Goal: Navigation & Orientation: Find specific page/section

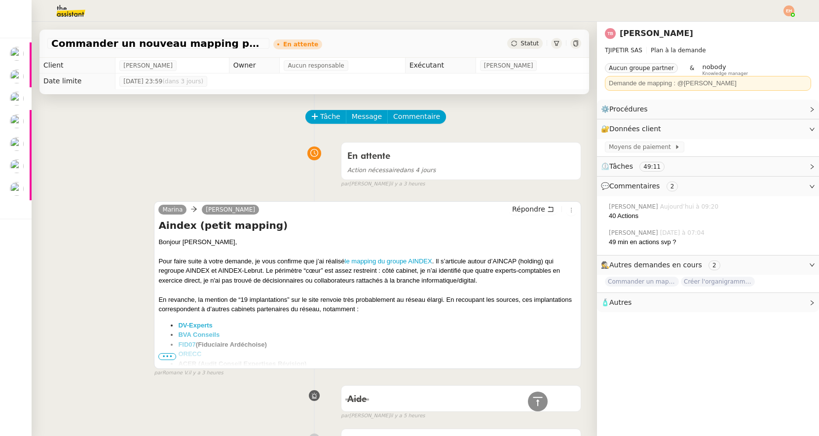
scroll to position [1151, 0]
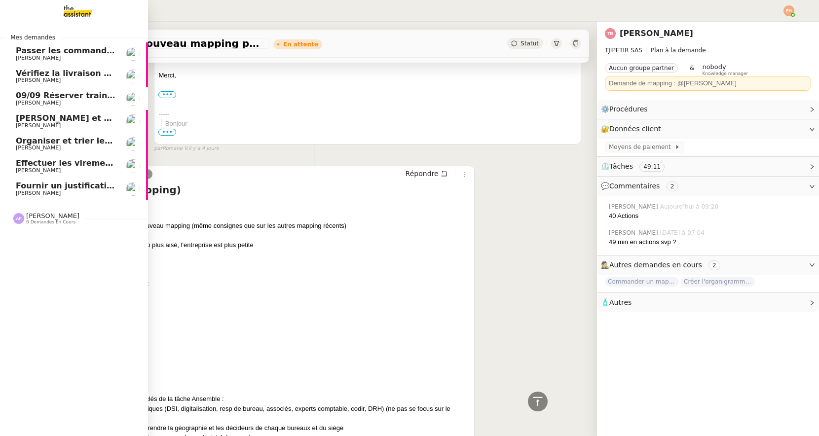
click at [41, 189] on span "Fournir un justificatif de travail" at bounding box center [86, 185] width 140 height 9
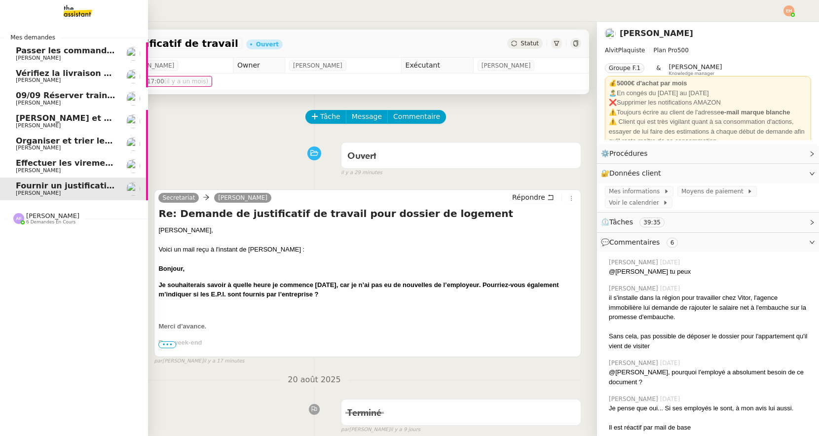
click at [37, 162] on span "Effectuer les virements des salaires" at bounding box center [95, 162] width 159 height 9
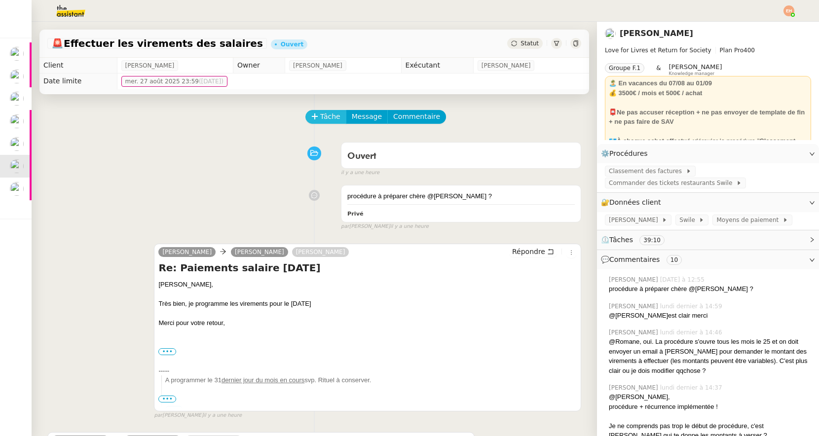
click at [336, 116] on span "Tâche" at bounding box center [330, 116] width 20 height 11
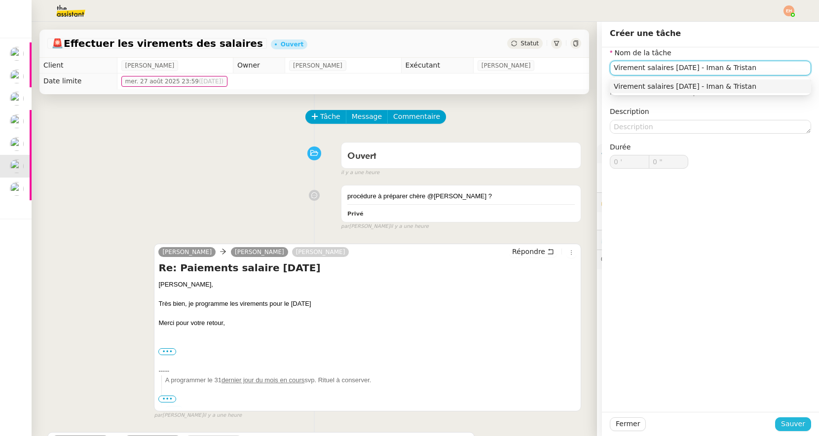
type input "Virement salaires [DATE] - Iman & Tristan"
click at [786, 423] on span "Sauver" at bounding box center [793, 424] width 24 height 11
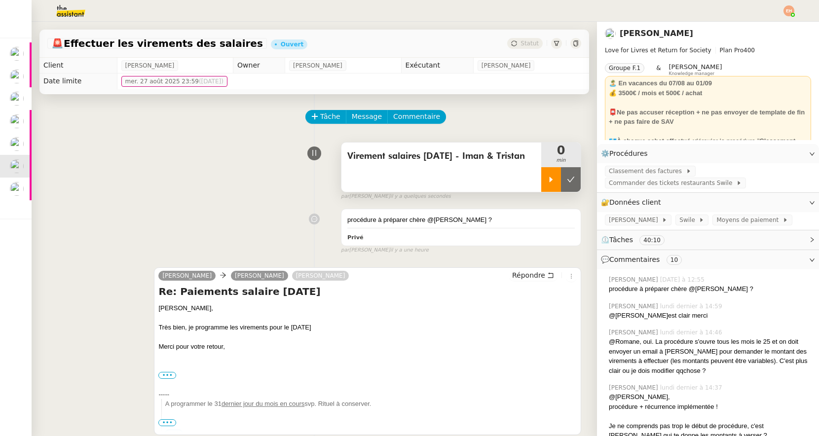
click at [555, 180] on icon at bounding box center [551, 180] width 8 height 8
click at [554, 182] on div at bounding box center [560, 179] width 39 height 25
drag, startPoint x: 568, startPoint y: 184, endPoint x: 676, endPoint y: 208, distance: 110.7
click at [569, 184] on button at bounding box center [571, 179] width 20 height 25
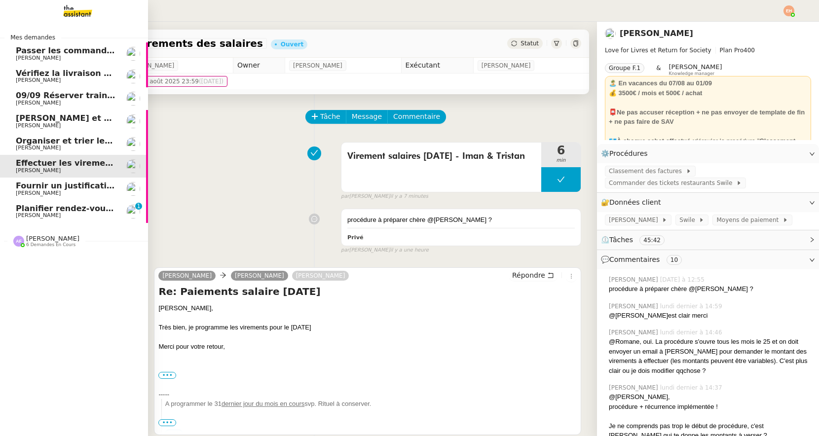
click at [19, 220] on link "Planifier rendez-vous avec candidats [PERSON_NAME] 0 1 2 3 4 5 6 7 8 9" at bounding box center [74, 211] width 148 height 23
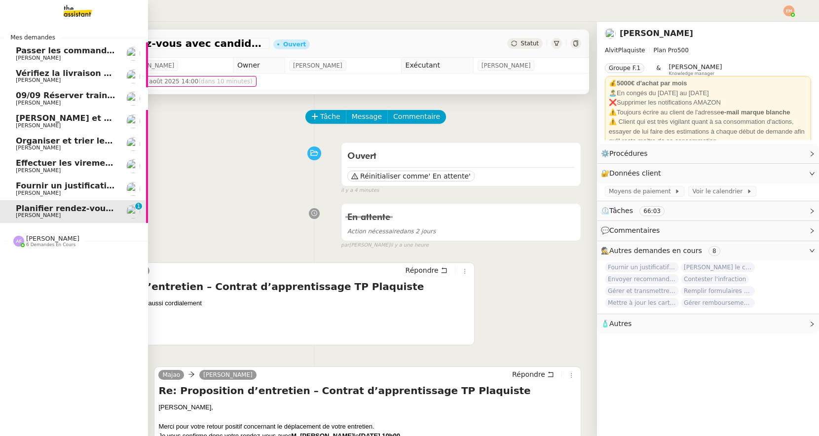
click at [63, 188] on span "Fournir un justificatif de travail" at bounding box center [86, 185] width 140 height 9
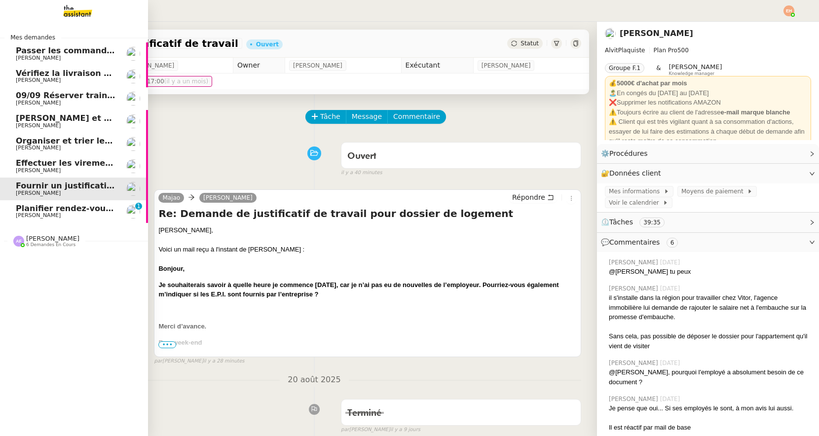
click at [26, 212] on span "Planifier rendez-vous avec candidats" at bounding box center [98, 208] width 164 height 9
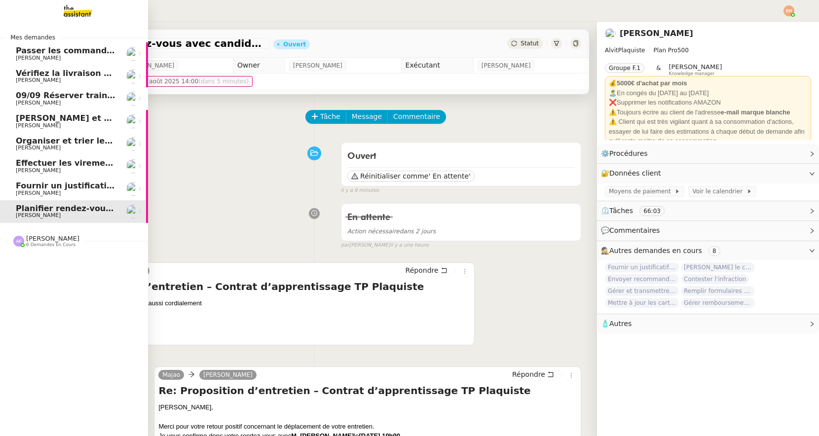
click at [45, 190] on span "Fournir un justificatif de travail" at bounding box center [86, 185] width 140 height 9
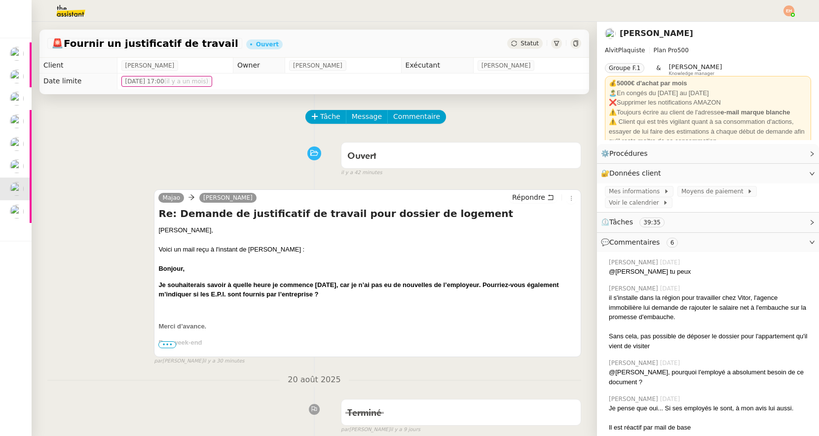
click at [368, 194] on div "[PERSON_NAME] Répondre" at bounding box center [367, 199] width 419 height 15
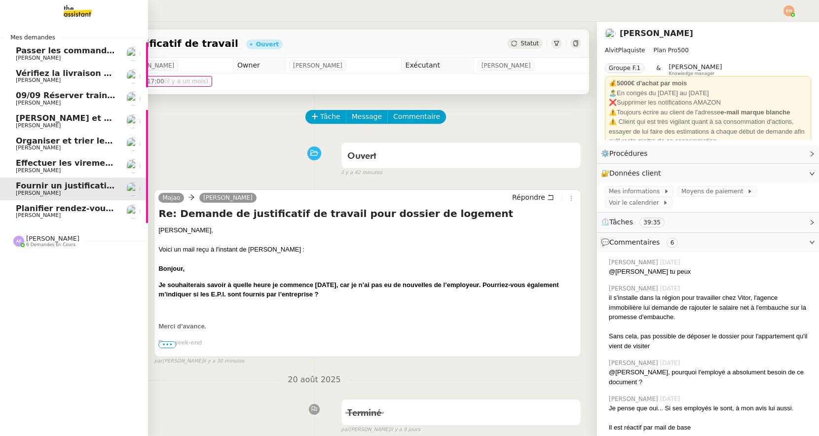
click at [60, 198] on link "Fournir un justificatif de travail [PERSON_NAME]" at bounding box center [74, 189] width 148 height 23
drag, startPoint x: 64, startPoint y: 210, endPoint x: 96, endPoint y: 192, distance: 36.2
click at [64, 210] on span "Planifier rendez-vous avec candidats" at bounding box center [98, 208] width 164 height 9
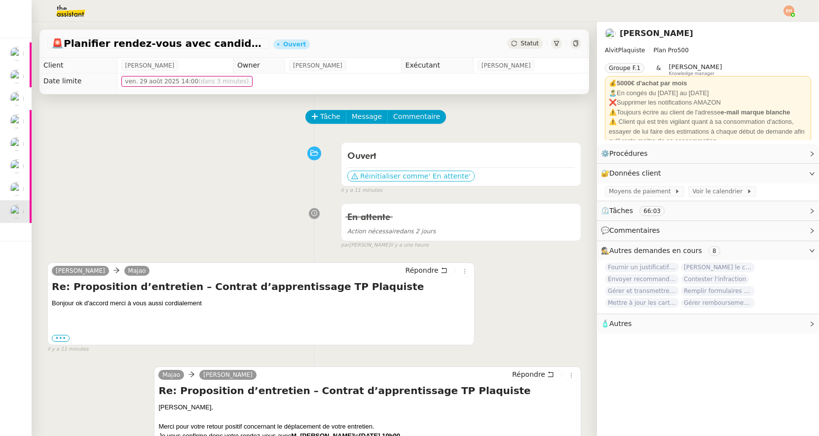
drag, startPoint x: 425, startPoint y: 174, endPoint x: 72, endPoint y: 196, distance: 353.6
click at [428, 174] on span "' En attente'" at bounding box center [449, 176] width 42 height 10
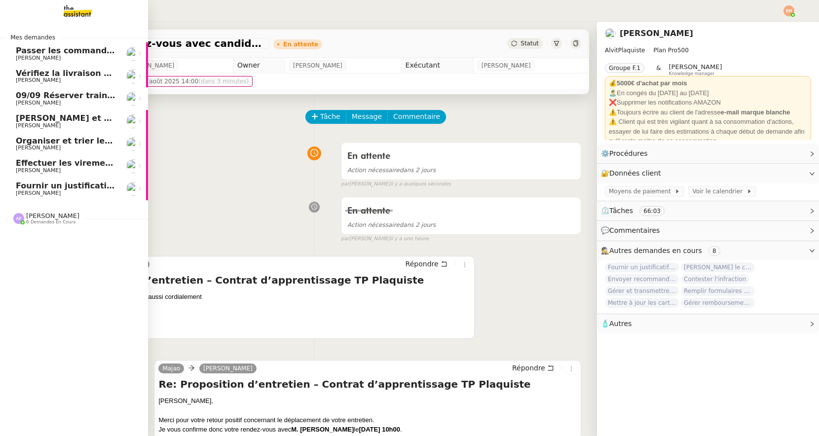
click at [24, 191] on span "[PERSON_NAME]" at bounding box center [38, 193] width 45 height 6
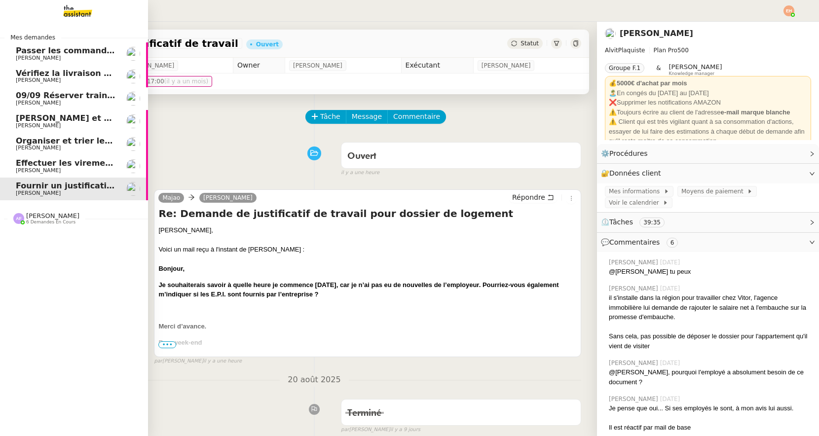
click at [45, 81] on span "[PERSON_NAME]" at bounding box center [66, 80] width 100 height 6
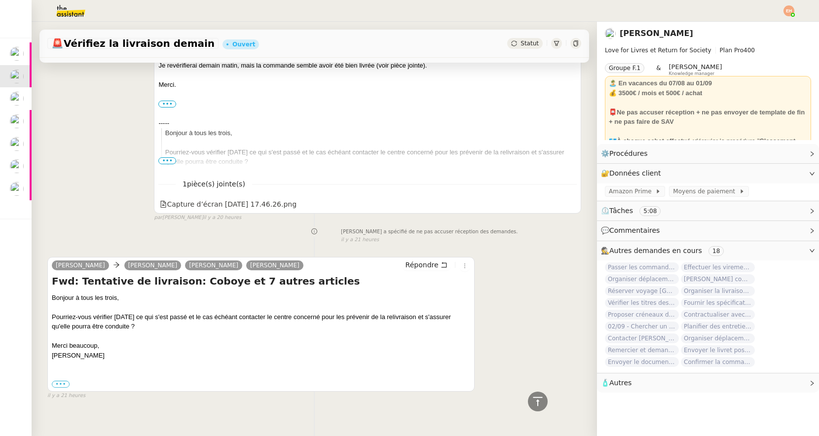
scroll to position [219, 0]
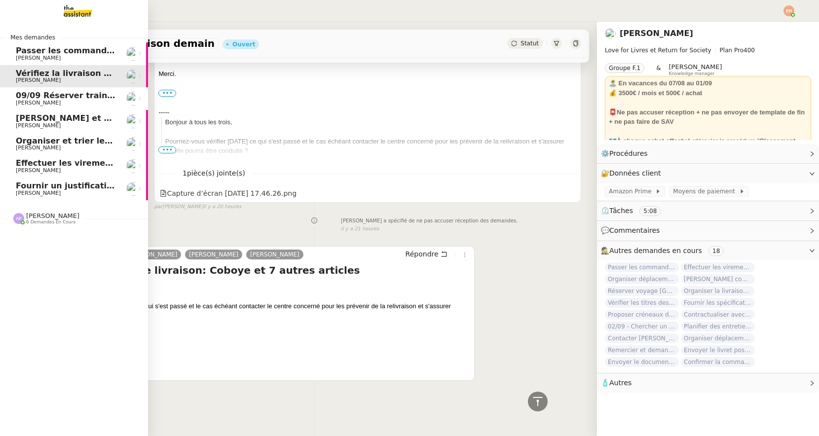
click at [95, 96] on span "09/09 Réserver train et hôtel pour [GEOGRAPHIC_DATA]" at bounding box center [140, 95] width 248 height 9
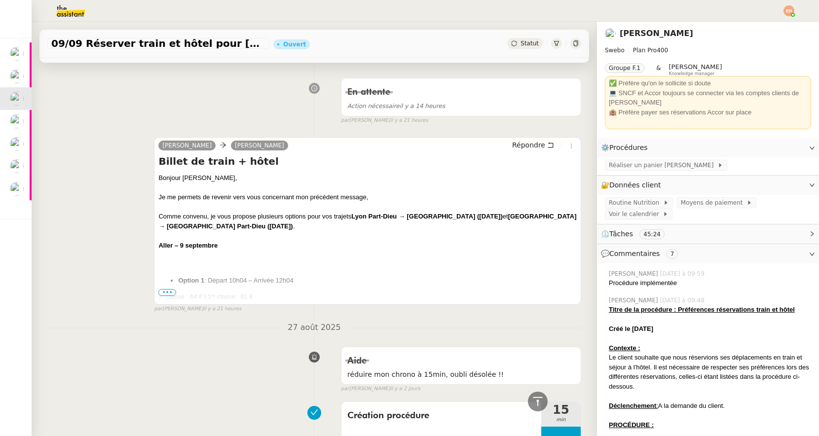
scroll to position [1001, 0]
drag, startPoint x: 166, startPoint y: 290, endPoint x: 174, endPoint y: 276, distance: 16.1
click at [166, 290] on span "•••" at bounding box center [167, 291] width 18 height 7
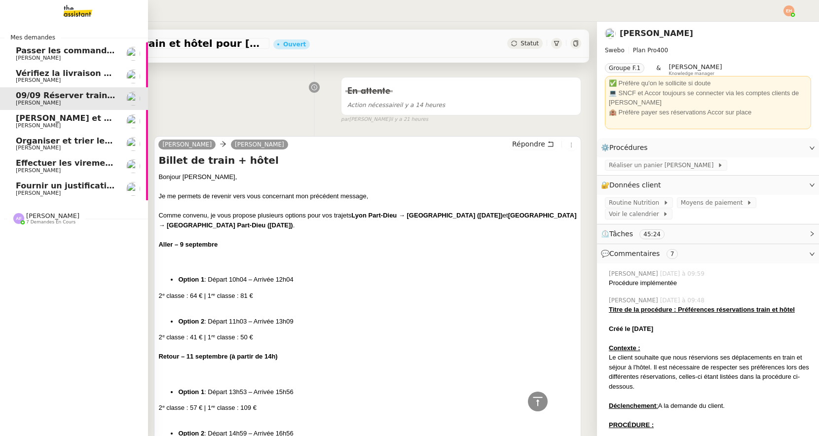
click at [46, 194] on span "[PERSON_NAME]" at bounding box center [38, 193] width 45 height 6
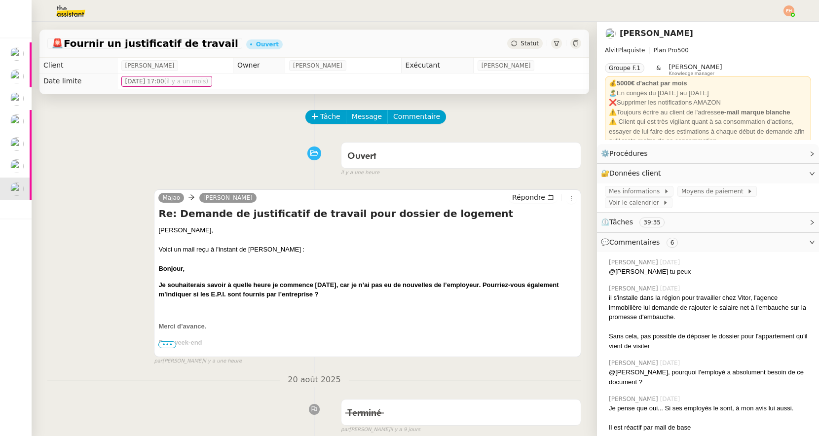
scroll to position [0, 0]
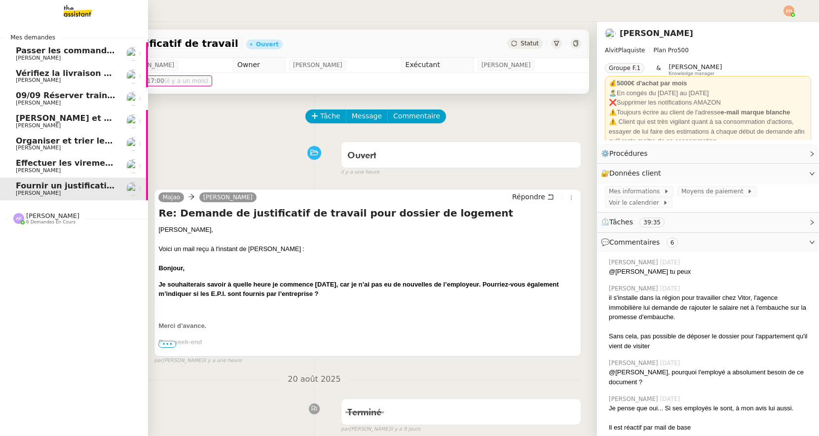
click at [67, 162] on span "Effectuer les virements des salaires" at bounding box center [95, 162] width 159 height 9
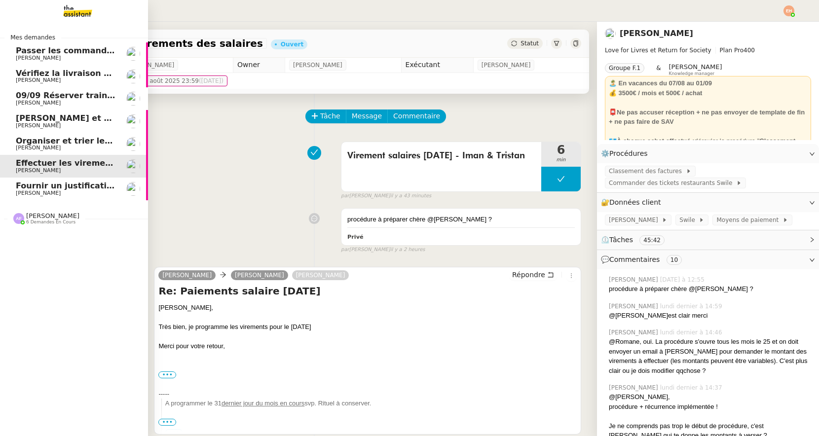
click at [78, 142] on span "Organiser et trier les documents sur Google Drive" at bounding box center [127, 140] width 223 height 9
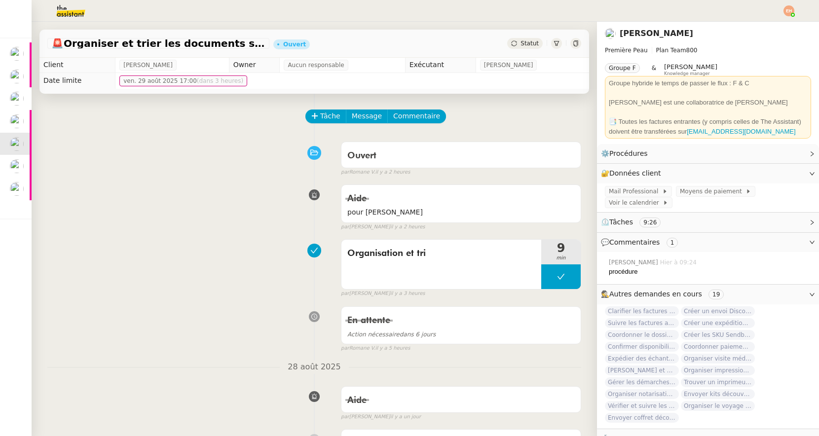
click at [238, 187] on div "Aide pour [PERSON_NAME] false par [PERSON_NAME] il y a 2 heures" at bounding box center [314, 205] width 534 height 51
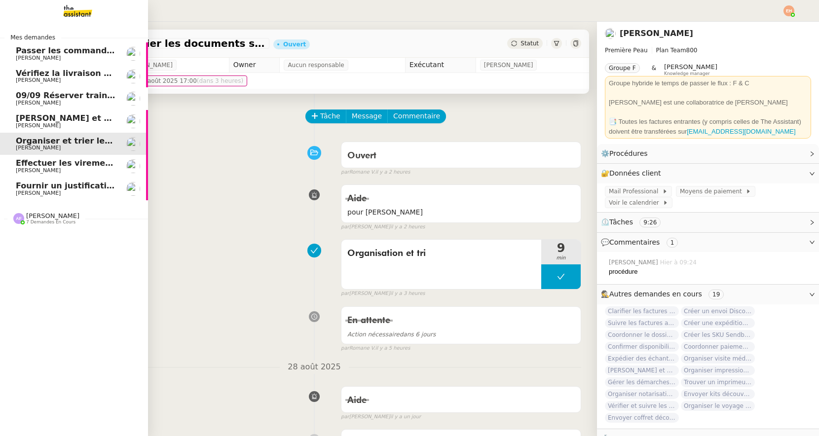
click at [49, 118] on span "[PERSON_NAME] et analyser les candidatures LinkedIn" at bounding box center [137, 118] width 243 height 9
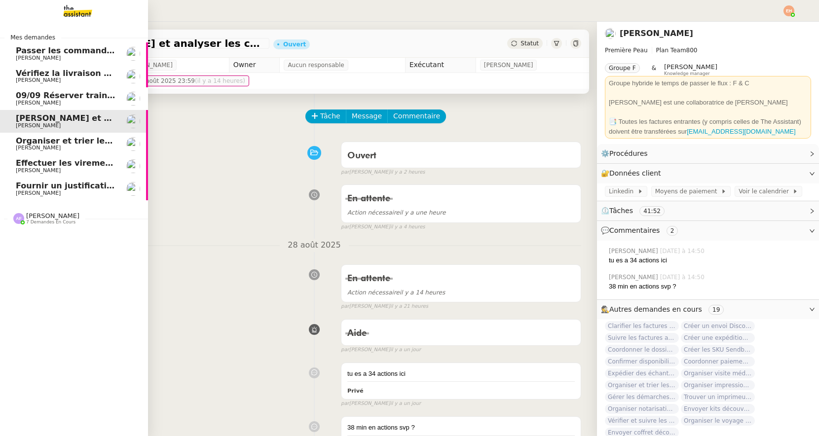
click at [62, 134] on link "Organiser et trier les documents sur Google Drive [PERSON_NAME]" at bounding box center [74, 144] width 148 height 23
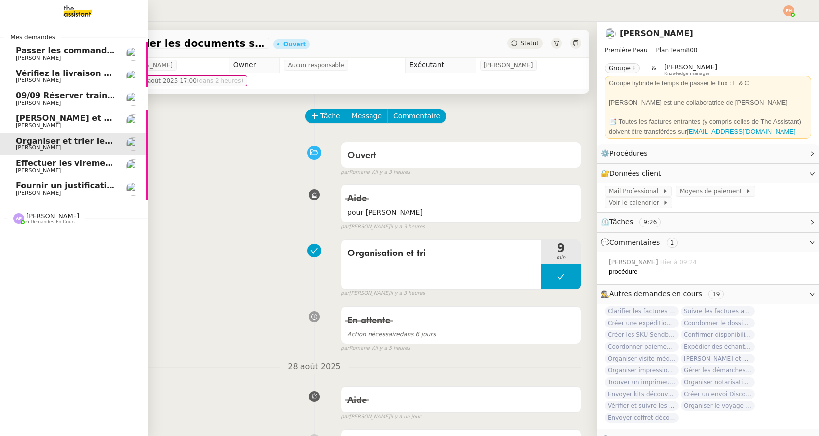
click at [81, 10] on img at bounding box center [70, 11] width 76 height 22
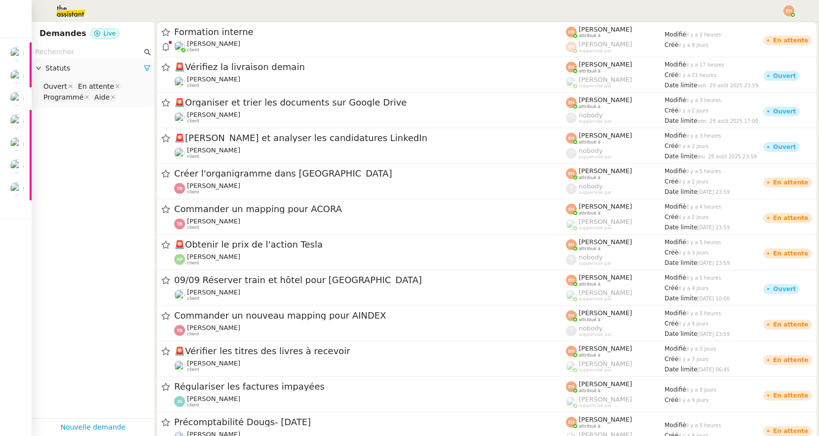
click at [93, 52] on input "text" at bounding box center [88, 51] width 107 height 11
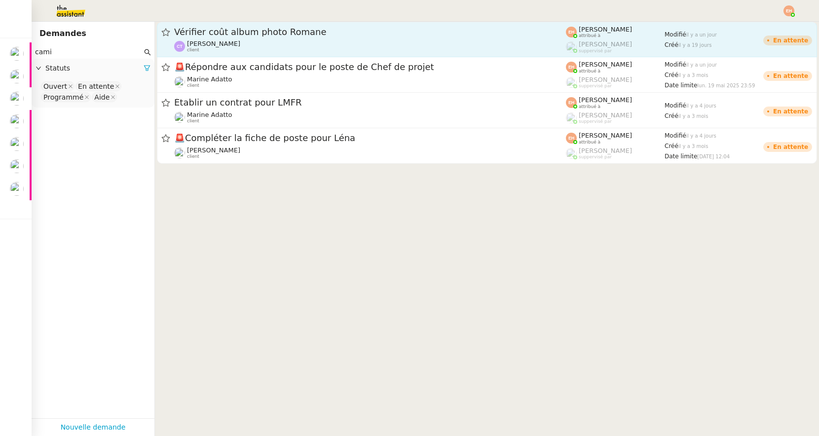
type input "cami"
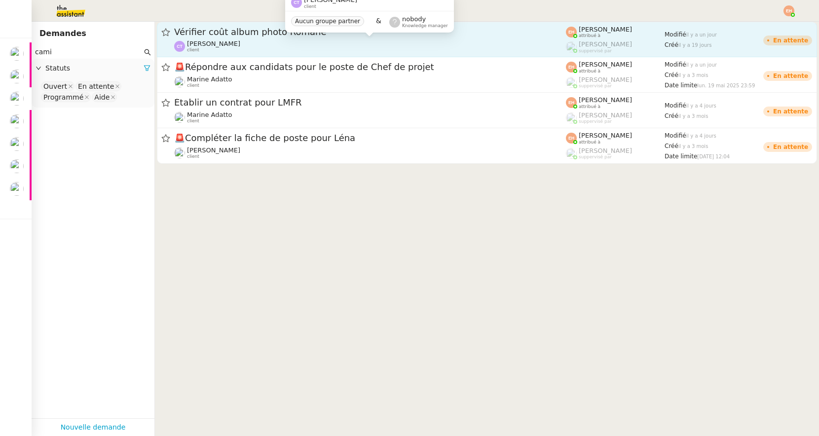
click at [380, 41] on div "[PERSON_NAME] client" at bounding box center [370, 46] width 392 height 13
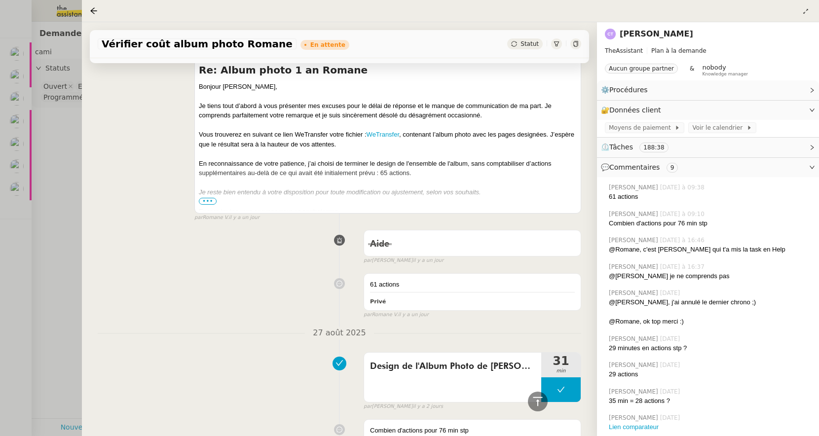
scroll to position [153, 0]
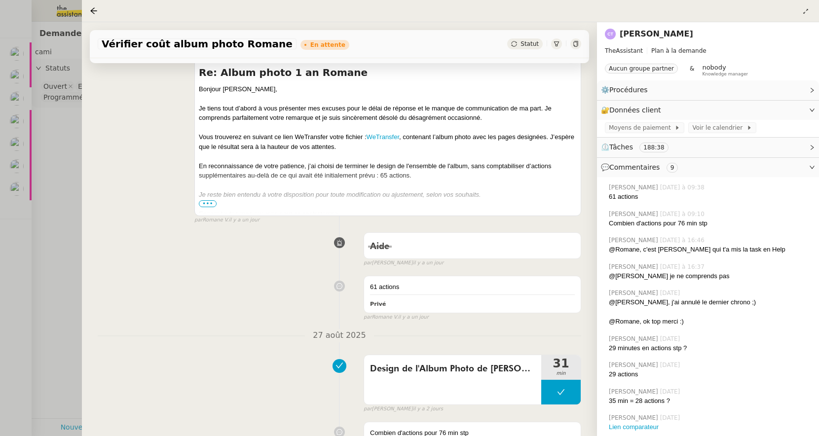
click at [60, 138] on div at bounding box center [409, 218] width 819 height 436
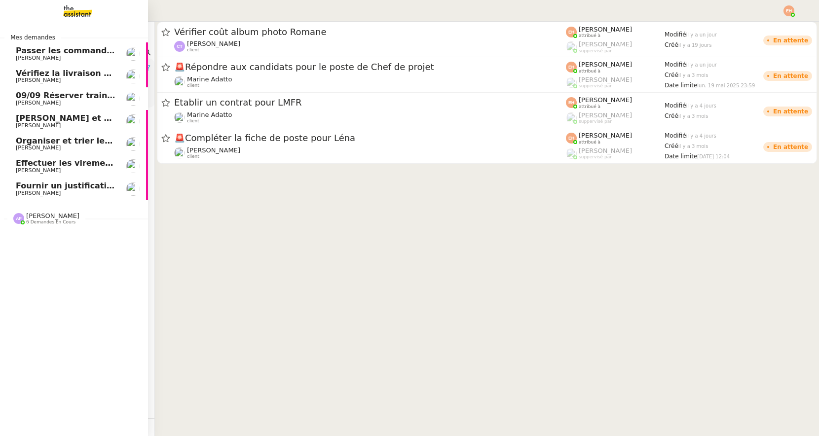
click at [27, 57] on span "[PERSON_NAME]" at bounding box center [38, 58] width 45 height 6
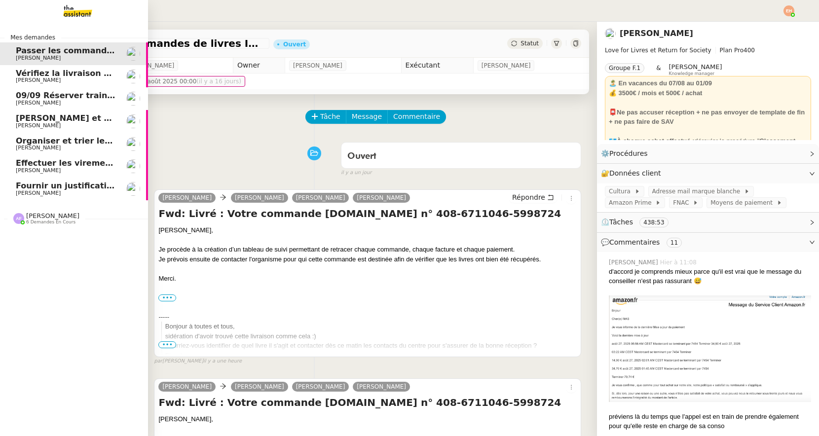
click at [82, 76] on span "Vérifiez la livraison demain" at bounding box center [76, 73] width 121 height 9
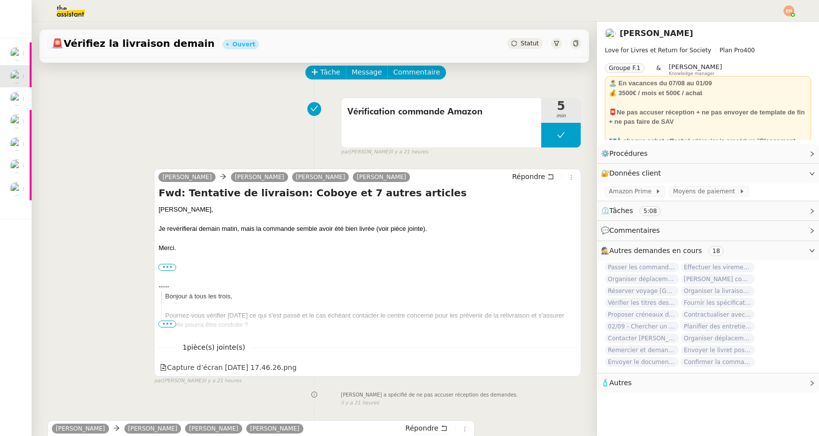
scroll to position [45, 0]
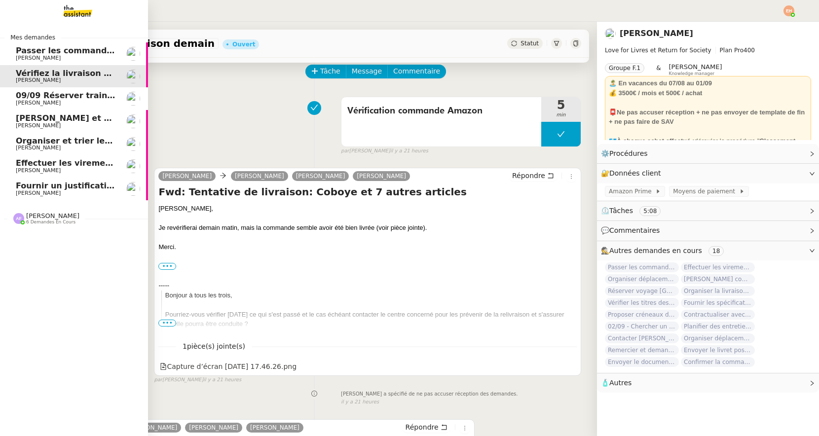
drag, startPoint x: 34, startPoint y: 96, endPoint x: 54, endPoint y: 124, distance: 35.1
click at [33, 96] on span "09/09 Réserver train et hôtel pour [GEOGRAPHIC_DATA]" at bounding box center [140, 95] width 248 height 9
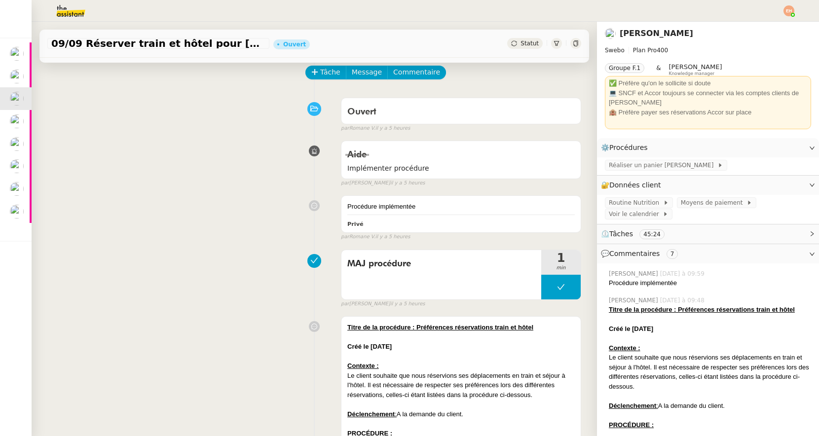
scroll to position [45, 0]
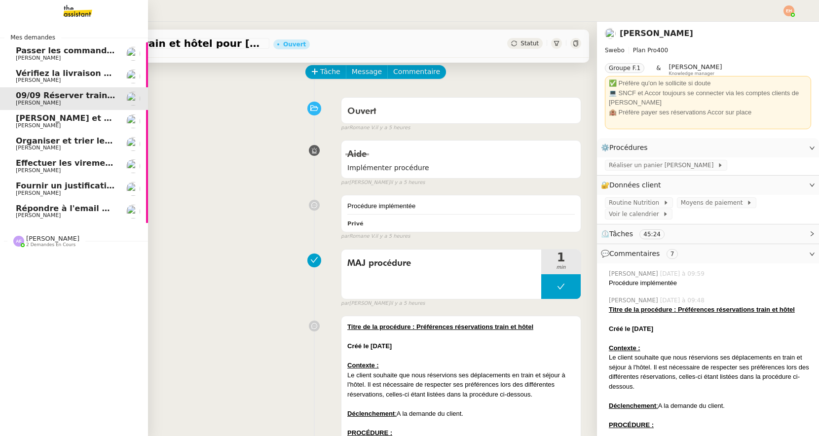
click at [67, 186] on span "Fournir un justificatif de travail" at bounding box center [86, 185] width 140 height 9
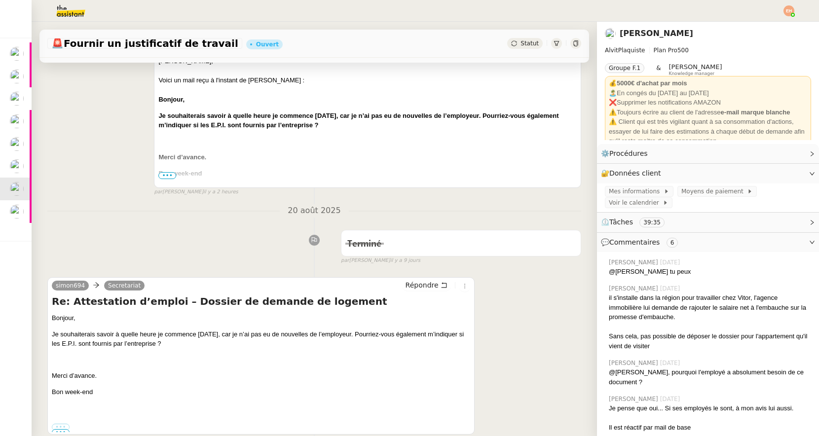
scroll to position [326, 0]
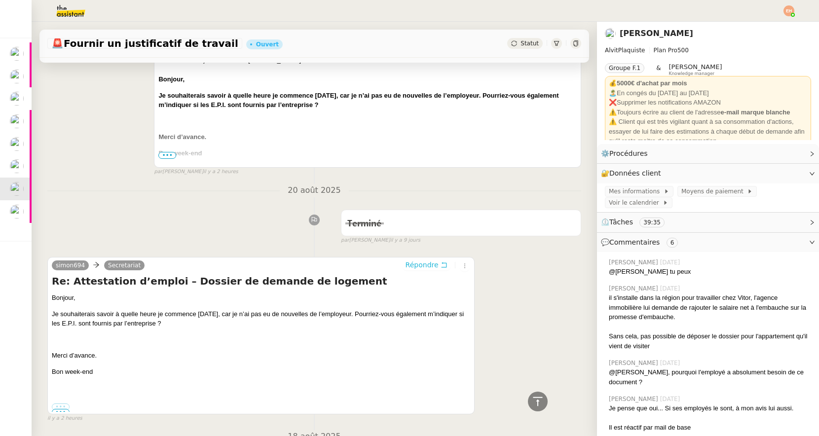
click at [441, 262] on icon at bounding box center [444, 265] width 7 height 7
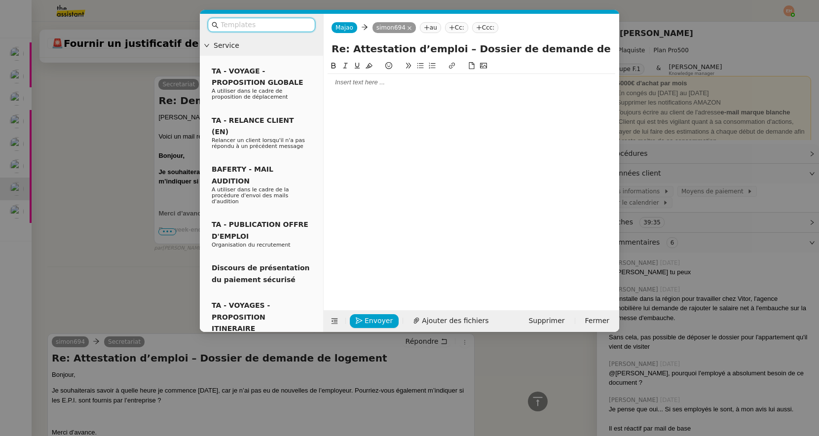
scroll to position [402, 0]
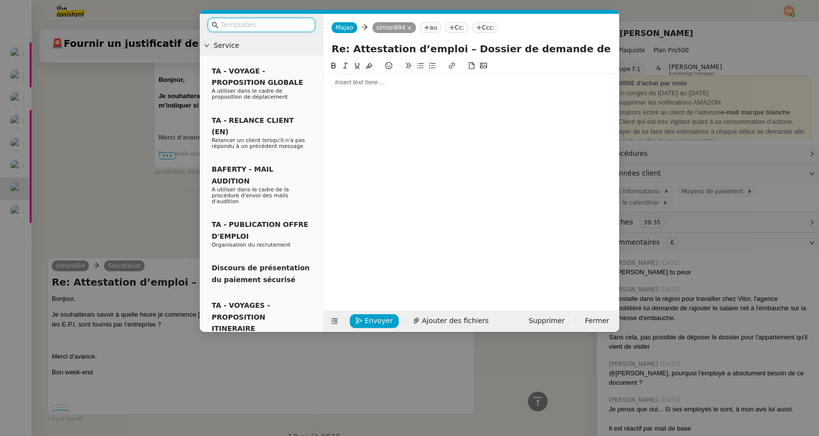
drag, startPoint x: 368, startPoint y: 80, endPoint x: 406, endPoint y: 79, distance: 38.0
click at [368, 80] on div at bounding box center [472, 82] width 288 height 9
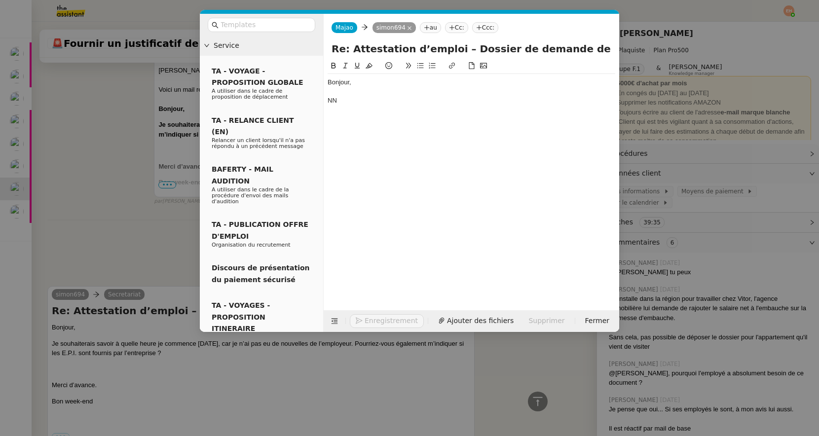
scroll to position [431, 0]
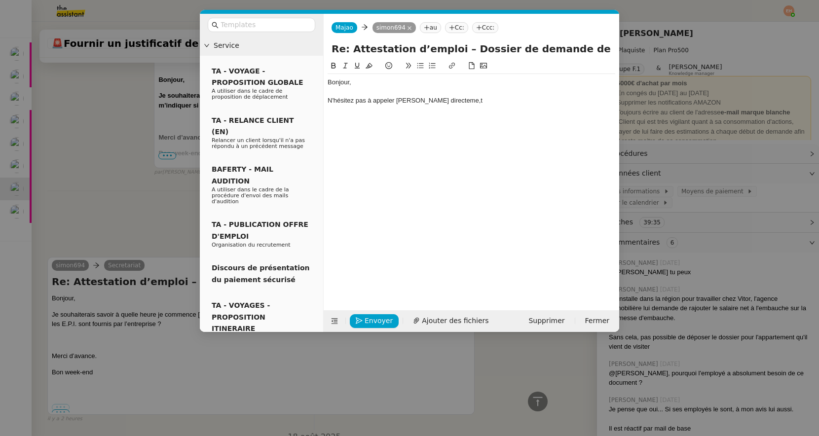
click at [97, 130] on nz-modal-container "Service TA - VOYAGE - PROPOSITION GLOBALE A utiliser dans le cadre de propositi…" at bounding box center [409, 218] width 819 height 436
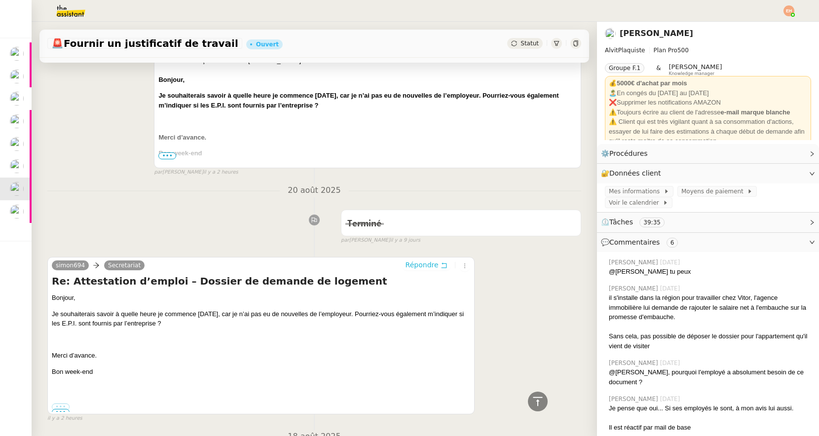
scroll to position [457, 0]
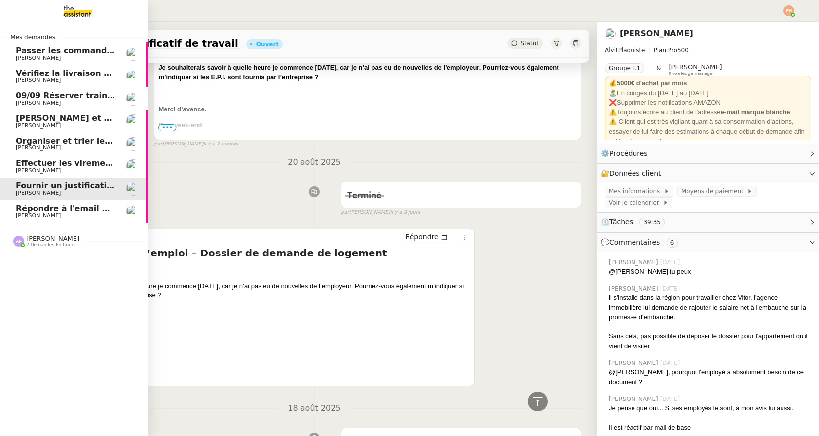
click at [43, 91] on span "09/09 Réserver train et hôtel pour [GEOGRAPHIC_DATA]" at bounding box center [140, 95] width 248 height 9
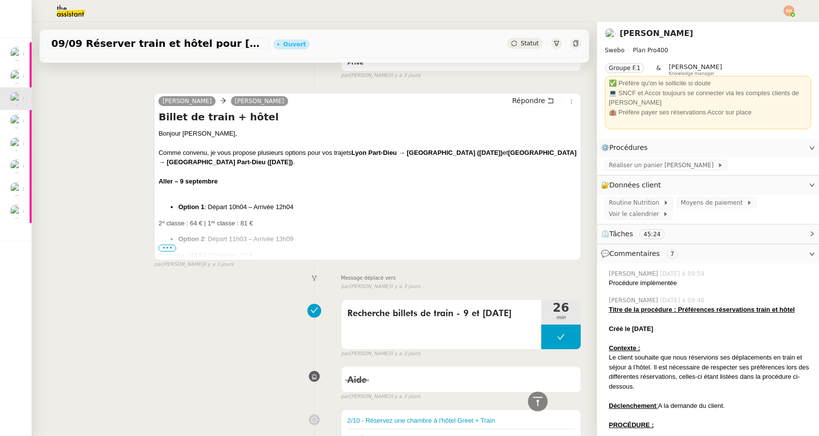
scroll to position [2043, 0]
